Goal: Information Seeking & Learning: Find specific fact

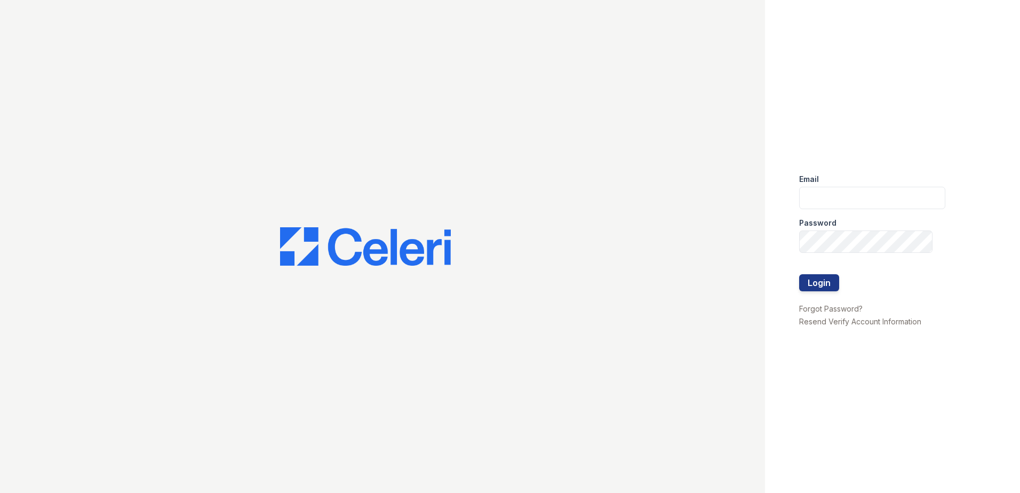
type input "[EMAIL_ADDRESS][DOMAIN_NAME]"
drag, startPoint x: 797, startPoint y: 283, endPoint x: 829, endPoint y: 283, distance: 32.0
click at [802, 283] on div "Email [EMAIL_ADDRESS][DOMAIN_NAME] Password Login Forgot Password? Resend Verif…" at bounding box center [892, 246] width 255 height 493
click at [844, 283] on form "Email [EMAIL_ADDRESS][DOMAIN_NAME] Password Login" at bounding box center [872, 233] width 146 height 137
click at [826, 284] on button "Login" at bounding box center [819, 282] width 40 height 17
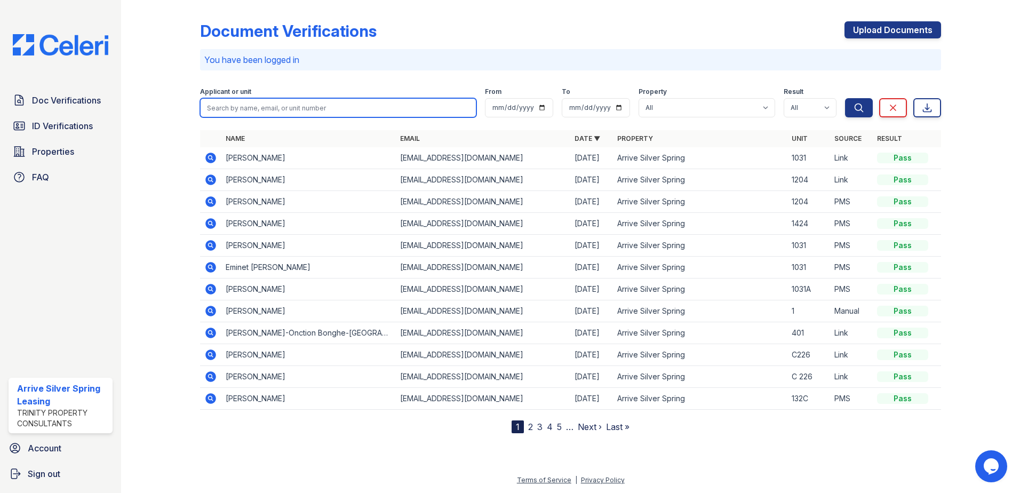
click at [429, 110] on input "search" at bounding box center [338, 107] width 276 height 19
type input "[PERSON_NAME]"
click at [845, 98] on button "Search" at bounding box center [859, 107] width 28 height 19
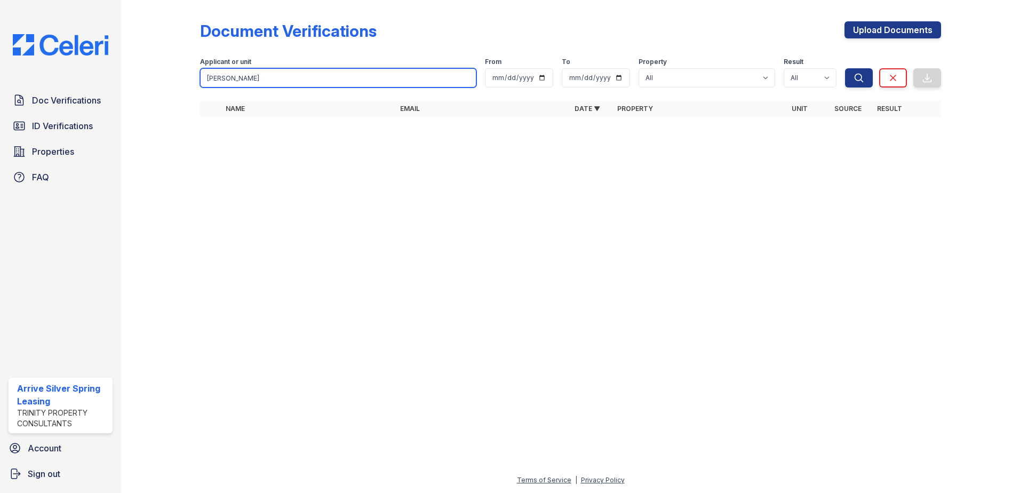
click at [308, 80] on input "[PERSON_NAME]" at bounding box center [338, 77] width 276 height 19
drag, startPoint x: 466, startPoint y: 78, endPoint x: 459, endPoint y: 77, distance: 7.0
click at [465, 78] on input "[PERSON_NAME]" at bounding box center [338, 77] width 276 height 19
paste input "[PERSON_NAME]"
type input "[PERSON_NAME]"
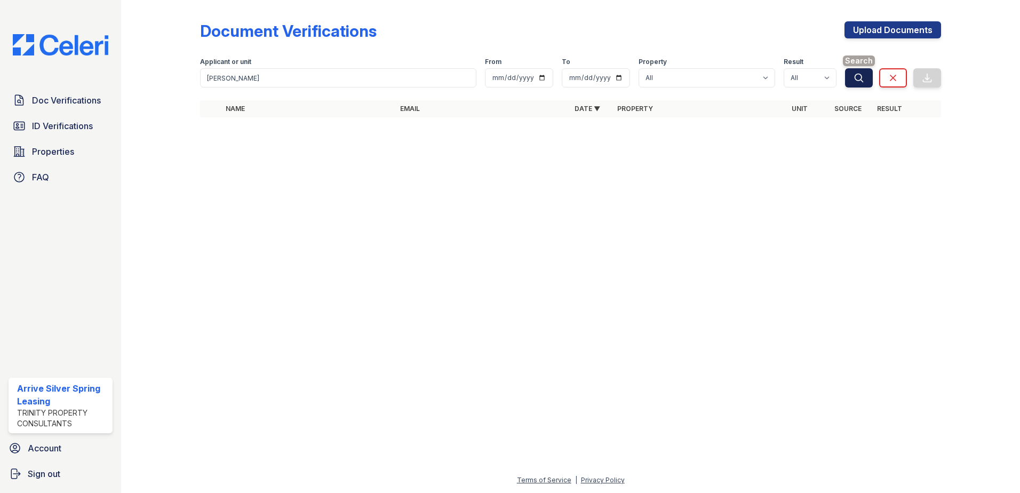
click at [859, 77] on icon "submit" at bounding box center [858, 78] width 11 height 11
